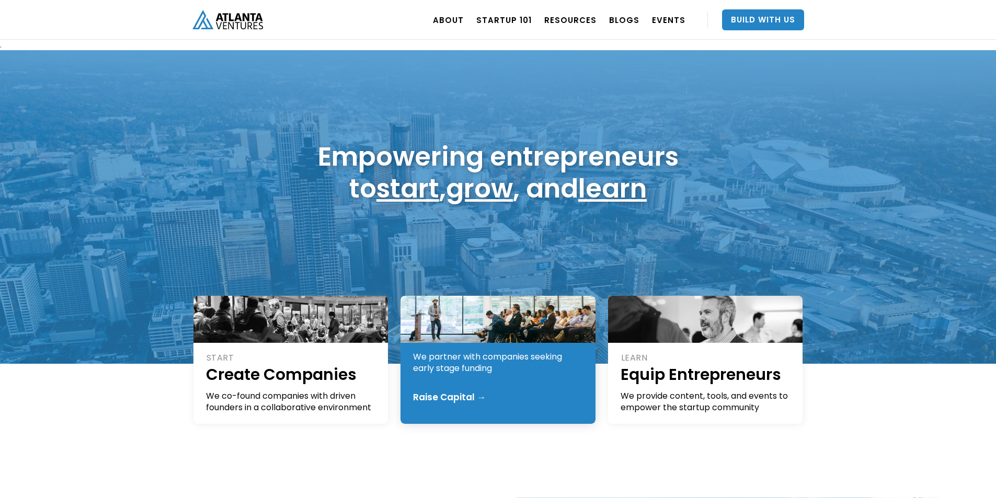
click at [495, 367] on div "We partner with companies seeking early stage funding" at bounding box center [498, 362] width 171 height 23
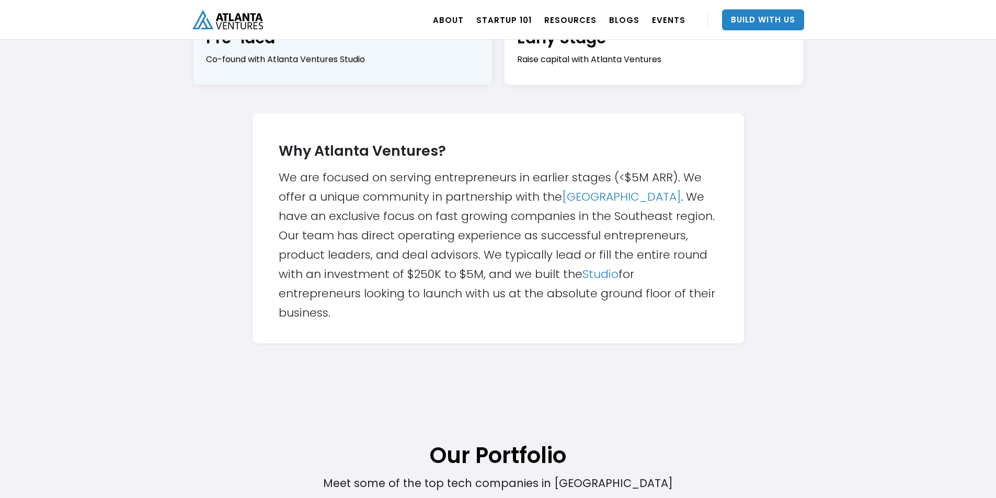
scroll to position [157, 0]
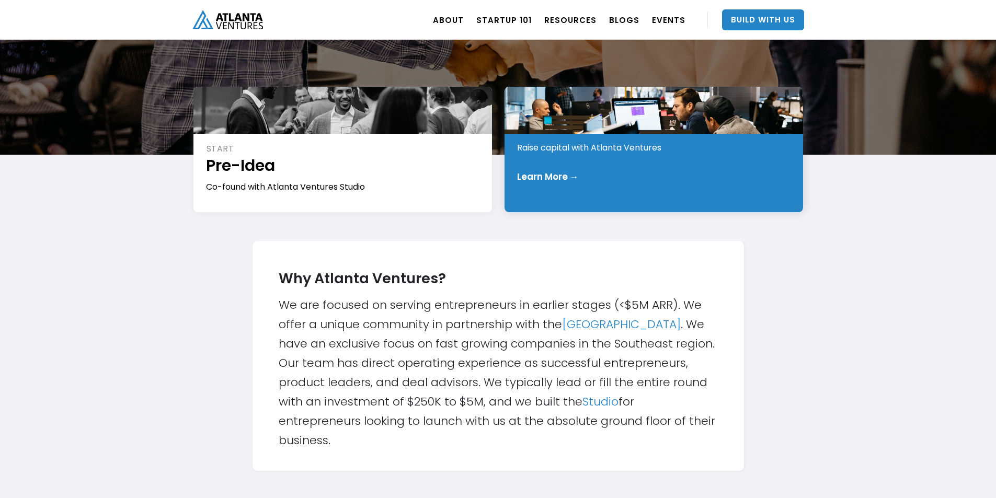
click at [560, 178] on div "Learn More →" at bounding box center [548, 176] width 62 height 10
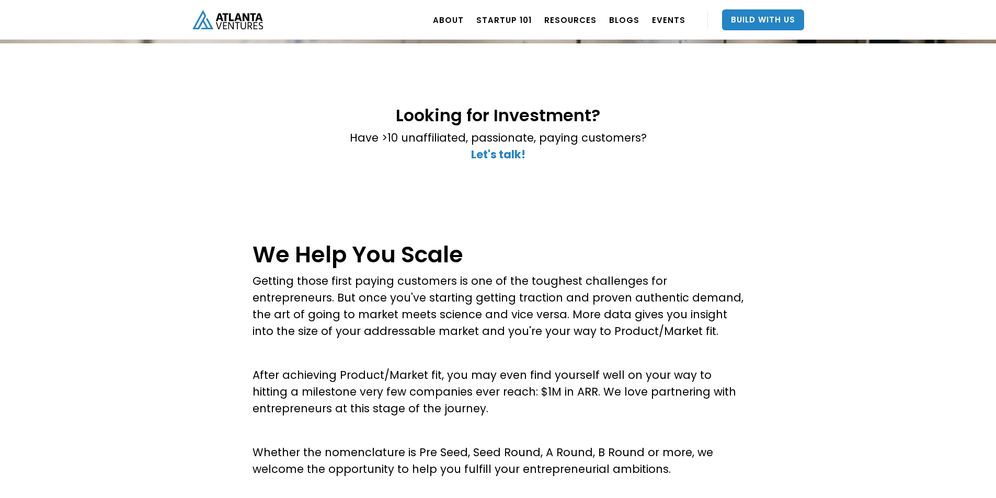
scroll to position [209, 0]
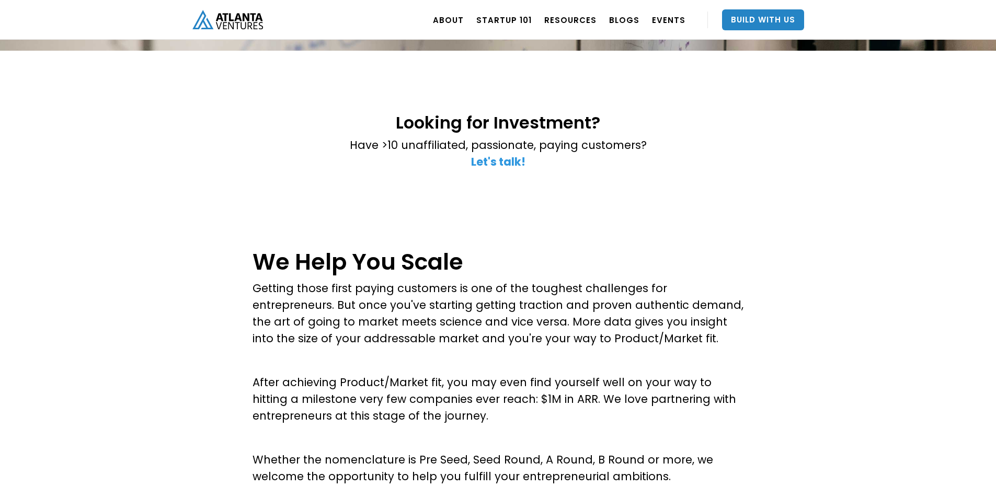
click at [511, 164] on strong "Let's talk!" at bounding box center [498, 161] width 54 height 15
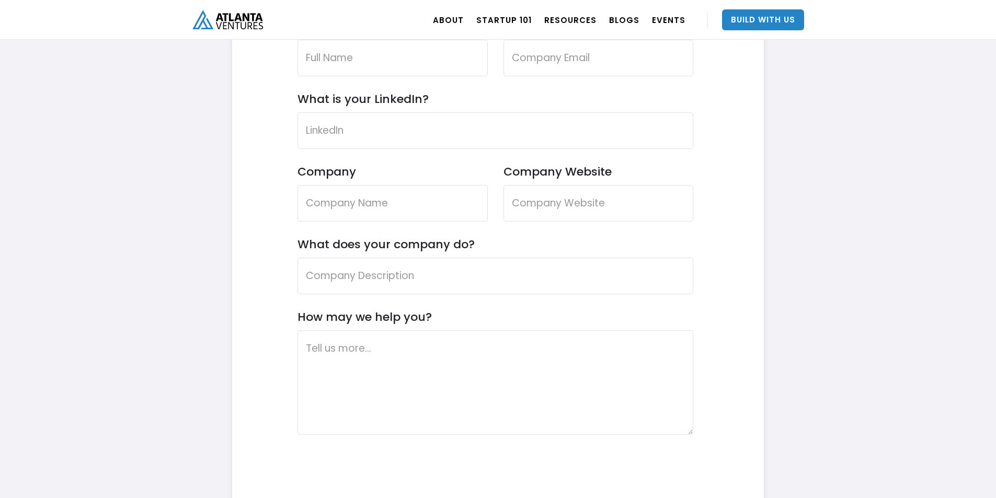
scroll to position [3176, 0]
